Goal: Task Accomplishment & Management: Use online tool/utility

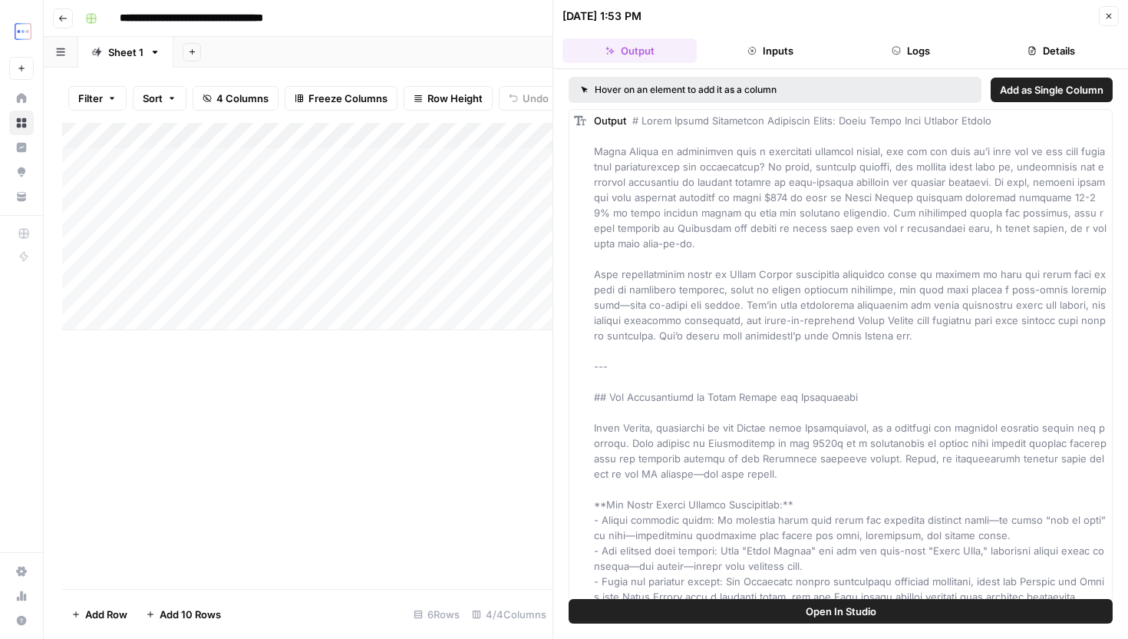
click at [1101, 21] on button "Close" at bounding box center [1109, 16] width 20 height 20
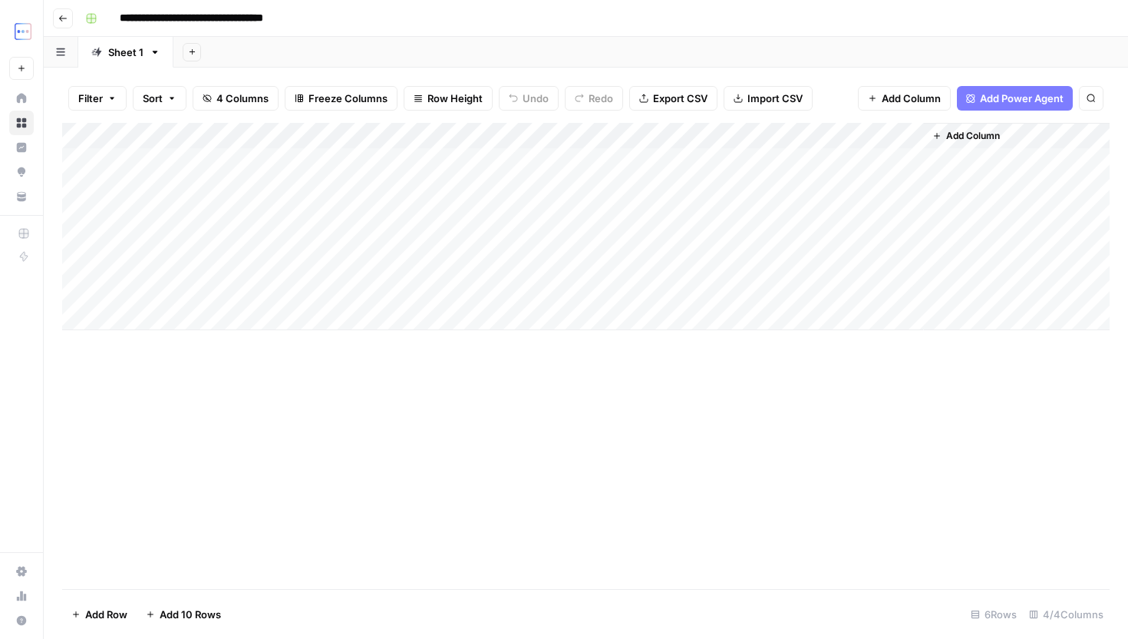
click at [692, 265] on div "Add Column" at bounding box center [586, 226] width 1048 height 207
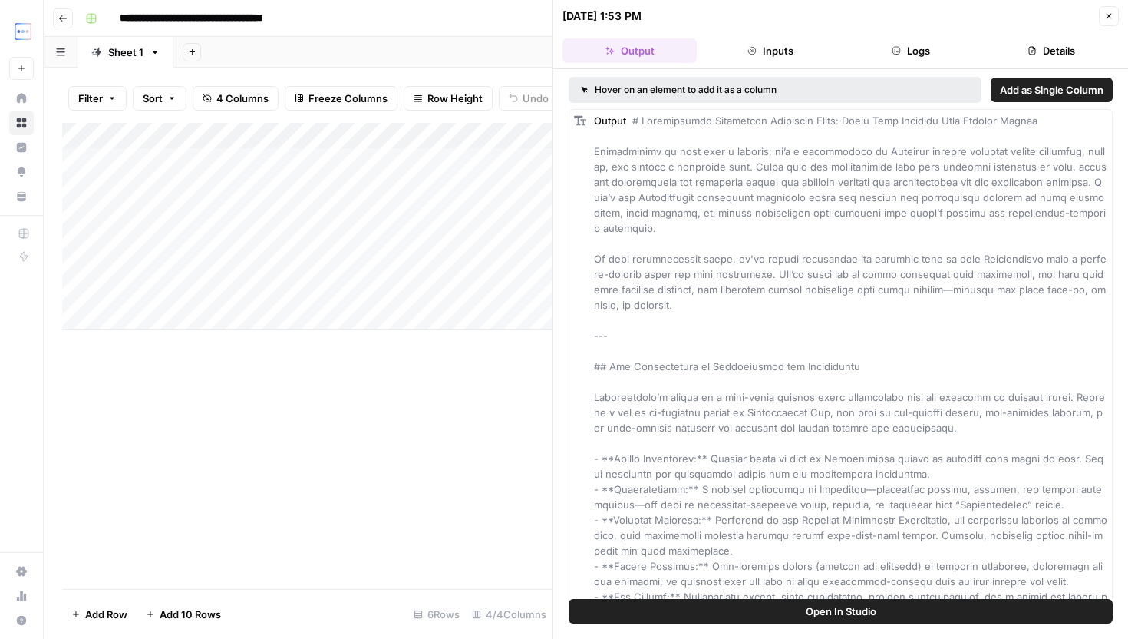
click at [913, 56] on button "Logs" at bounding box center [911, 50] width 134 height 25
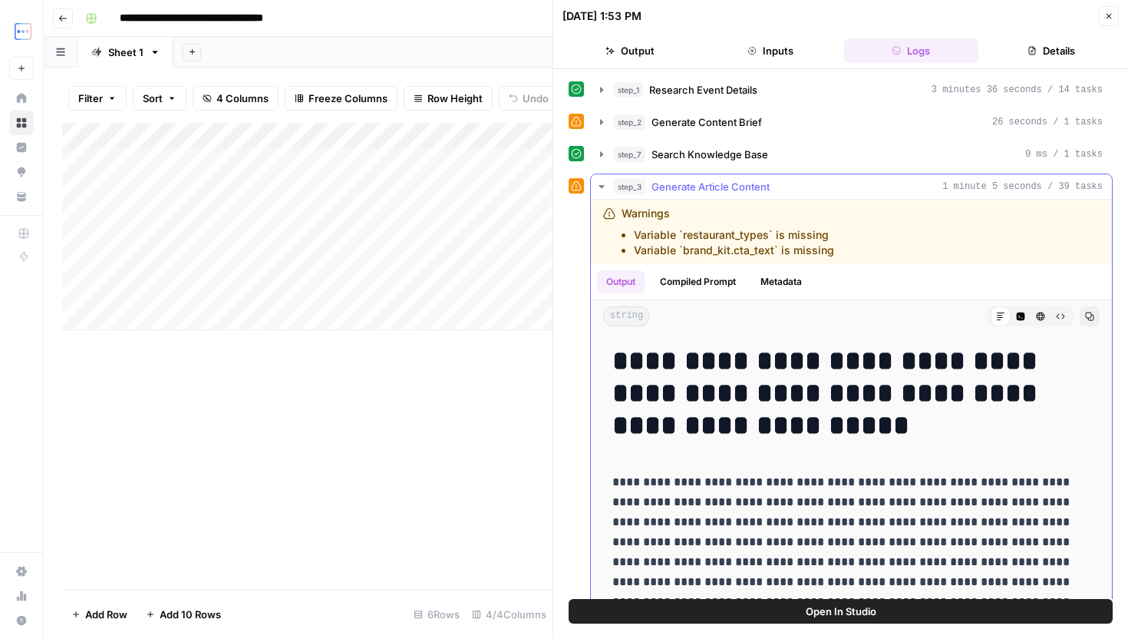
drag, startPoint x: 618, startPoint y: 359, endPoint x: 836, endPoint y: 454, distance: 237.6
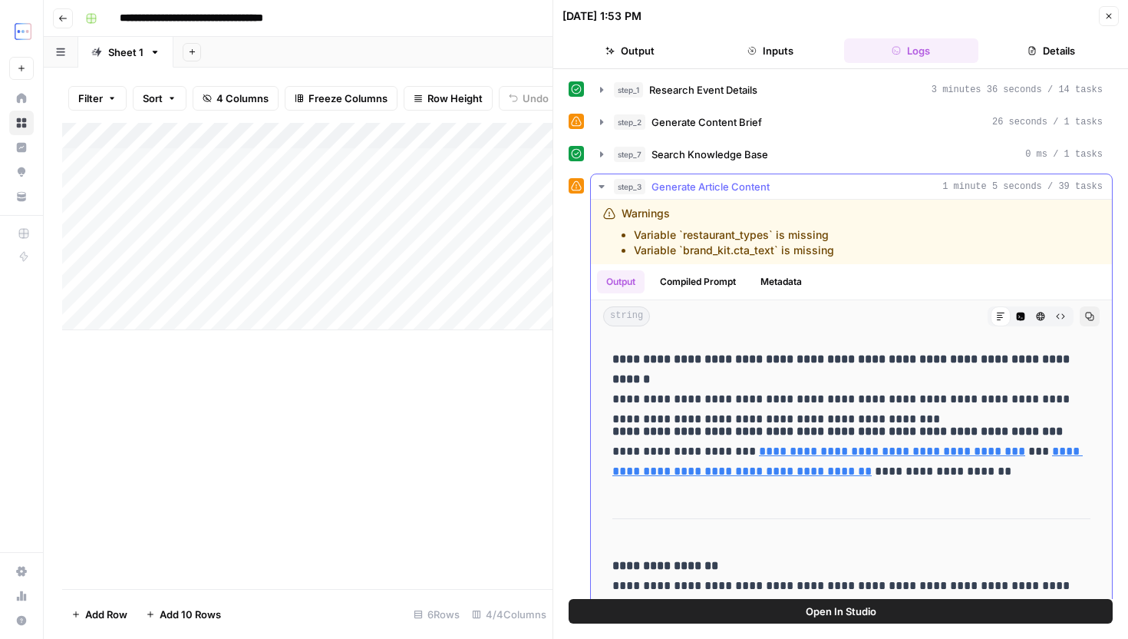
scroll to position [58, 0]
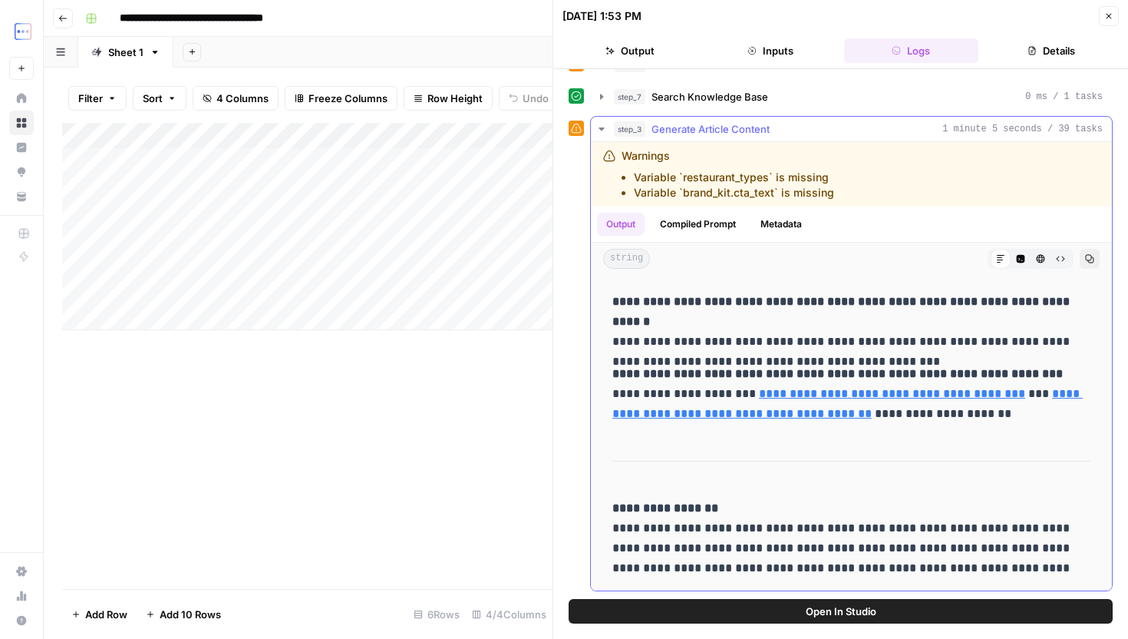
copy div "**********"
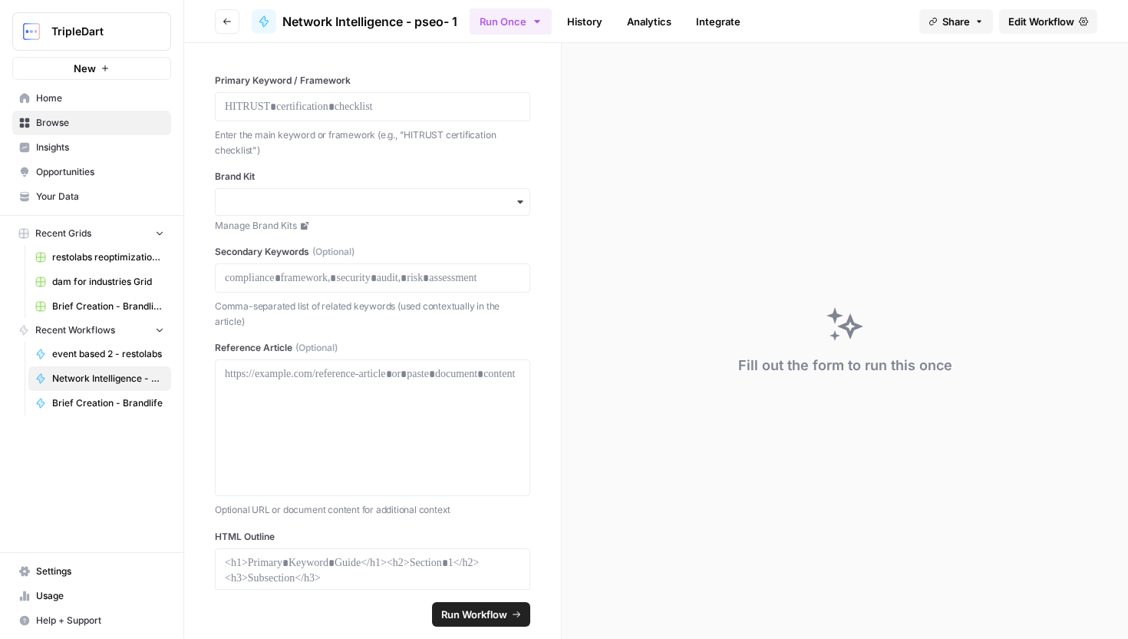
click at [1048, 15] on span "Edit Workflow" at bounding box center [1042, 21] width 66 height 15
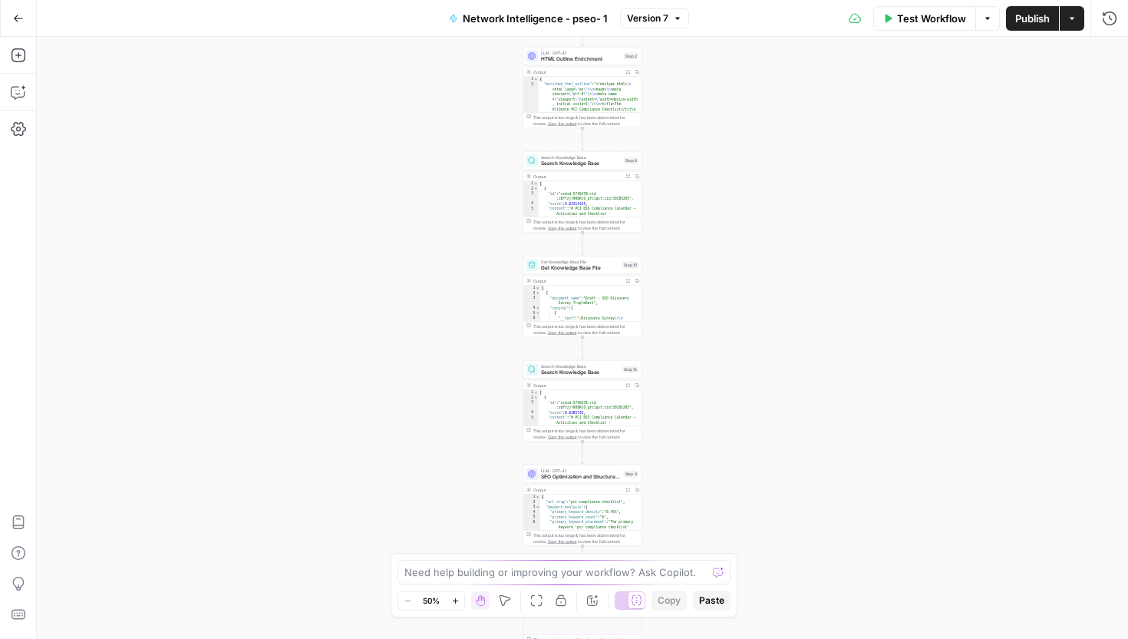
click at [1078, 22] on button "Actions" at bounding box center [1072, 18] width 25 height 25
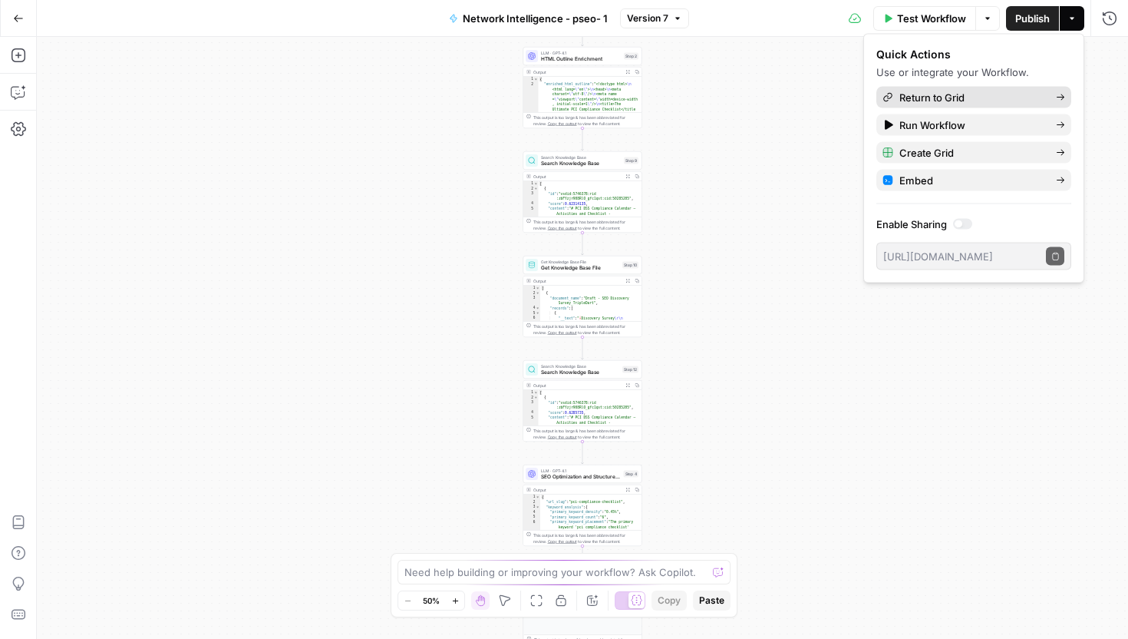
click at [989, 93] on span "Return to Grid" at bounding box center [972, 97] width 144 height 15
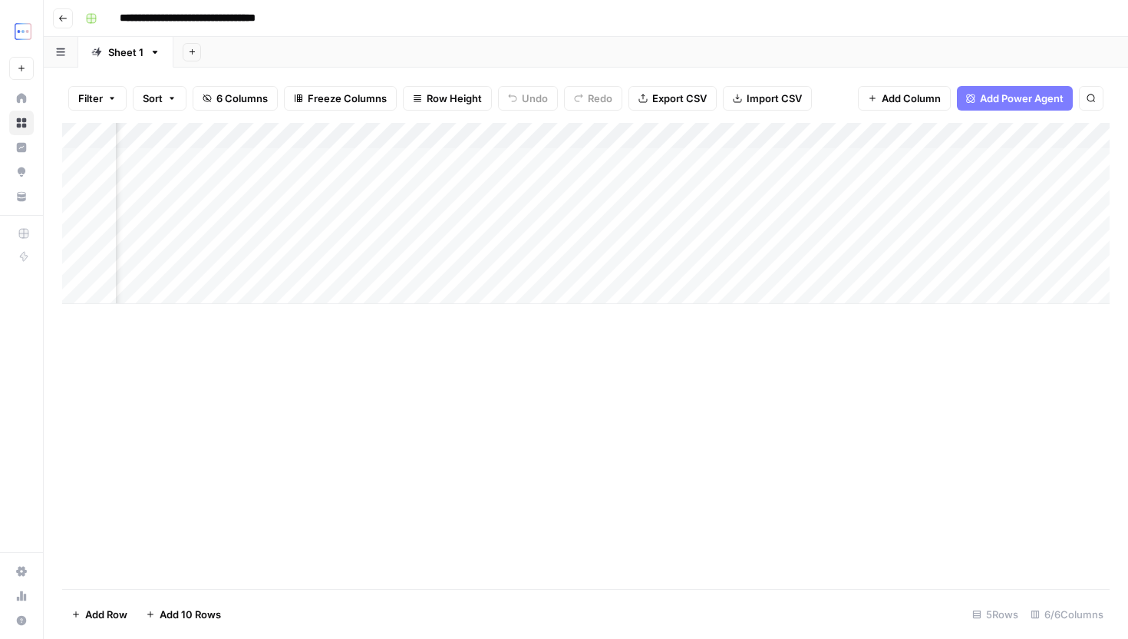
scroll to position [0, 271]
click at [824, 266] on div "Add Column" at bounding box center [586, 213] width 1048 height 181
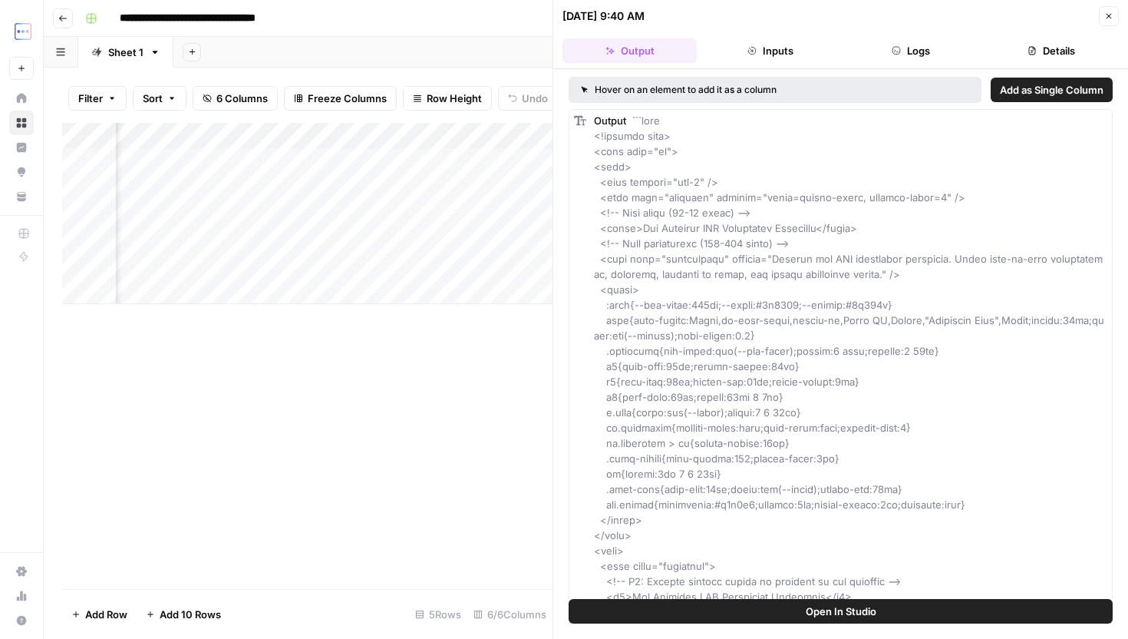
click at [768, 50] on button "Inputs" at bounding box center [770, 50] width 134 height 25
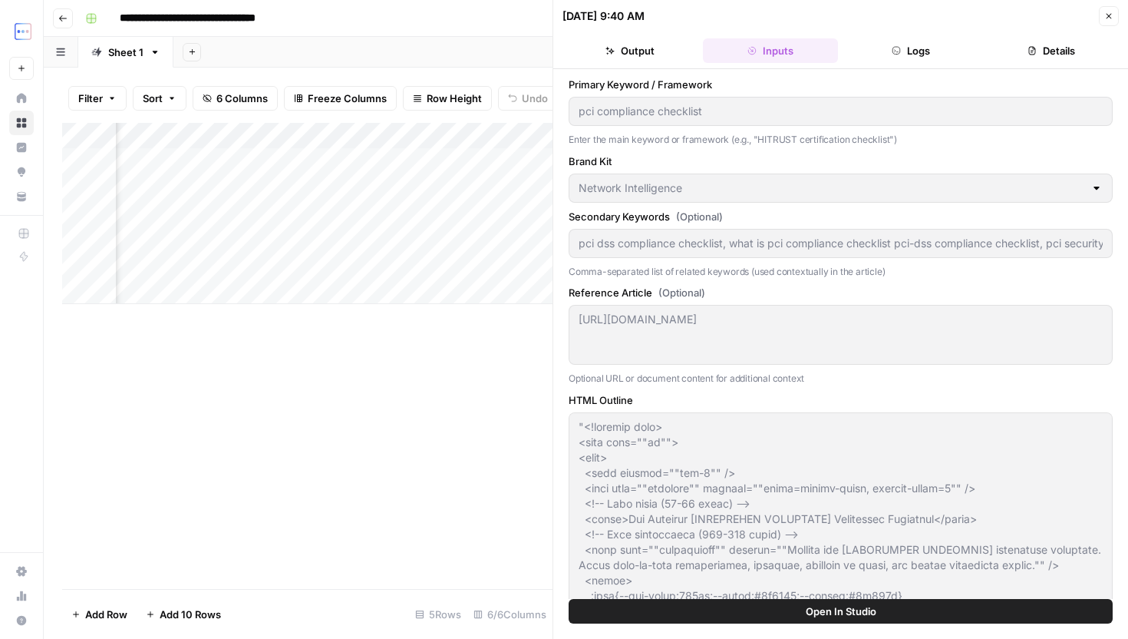
click at [892, 60] on button "Logs" at bounding box center [911, 50] width 134 height 25
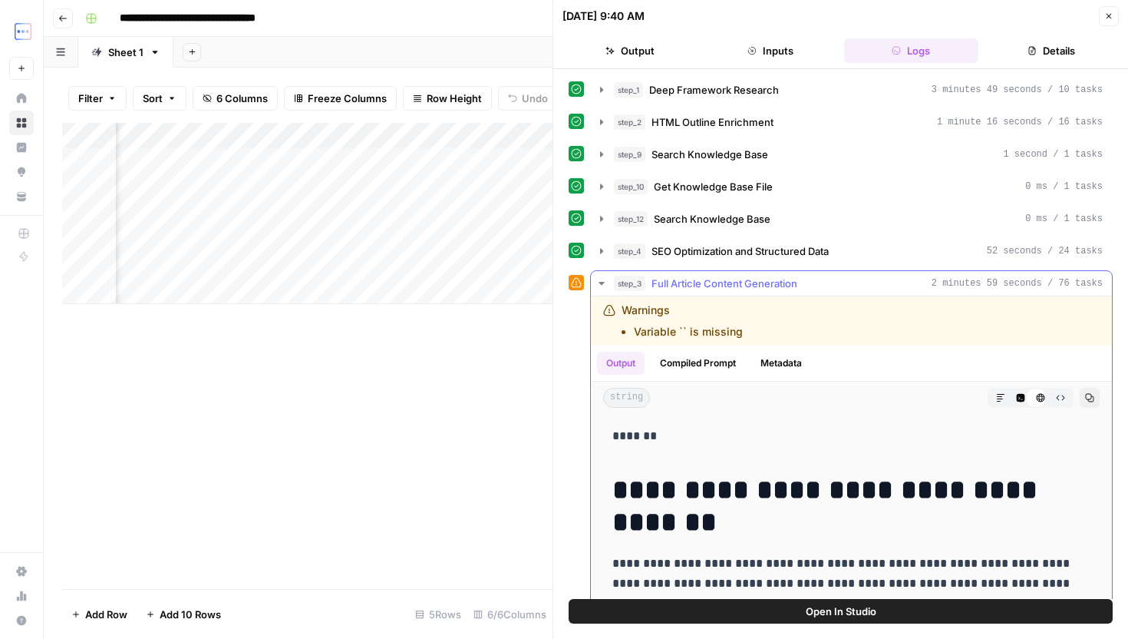
scroll to position [139, 0]
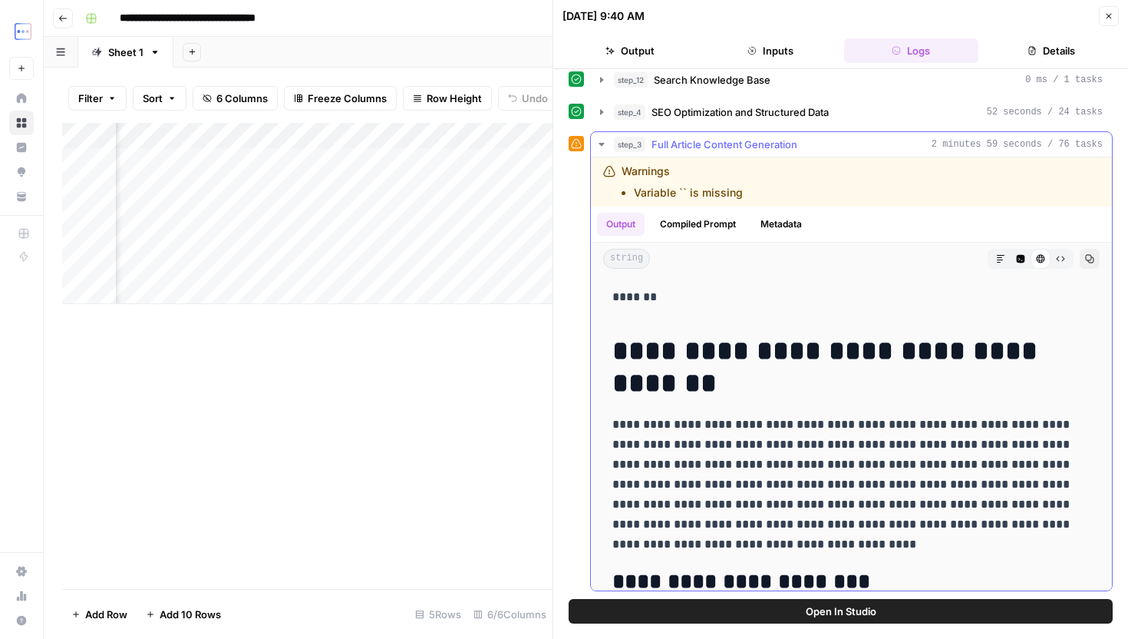
drag, startPoint x: 615, startPoint y: 342, endPoint x: 814, endPoint y: 433, distance: 219.5
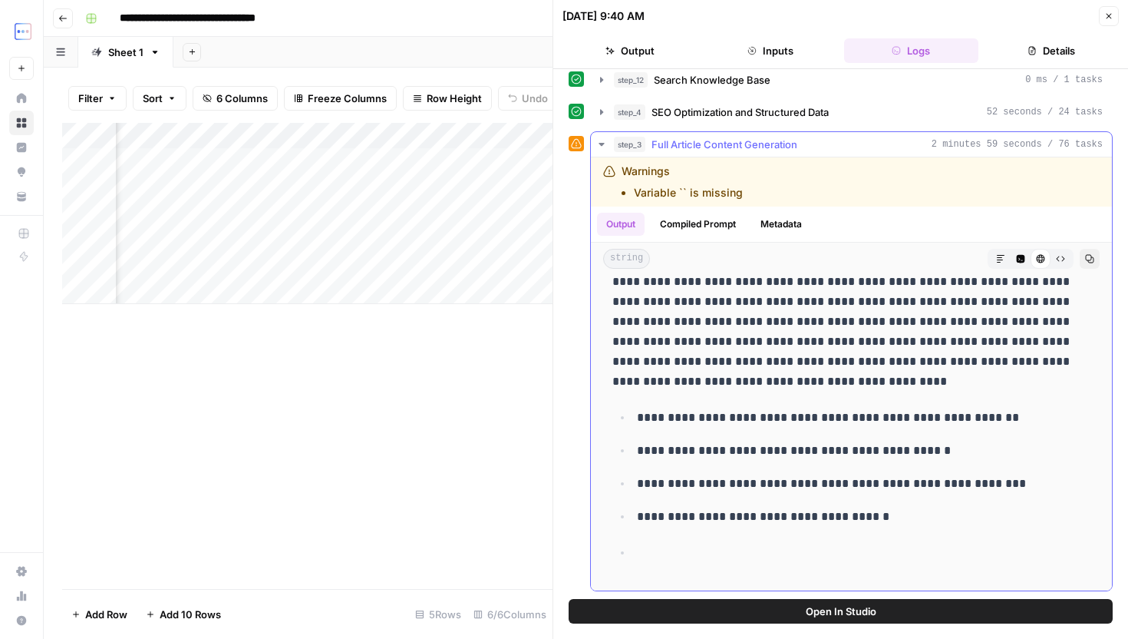
scroll to position [4040, 0]
